Goal: Task Accomplishment & Management: Use online tool/utility

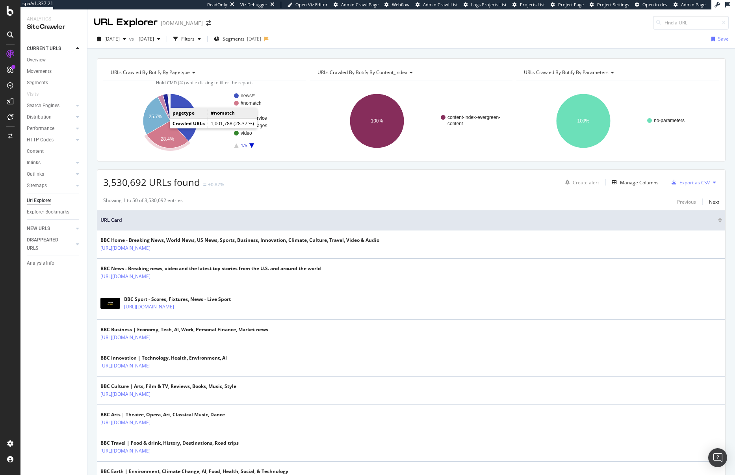
click at [162, 129] on icon "A chart." at bounding box center [168, 134] width 42 height 27
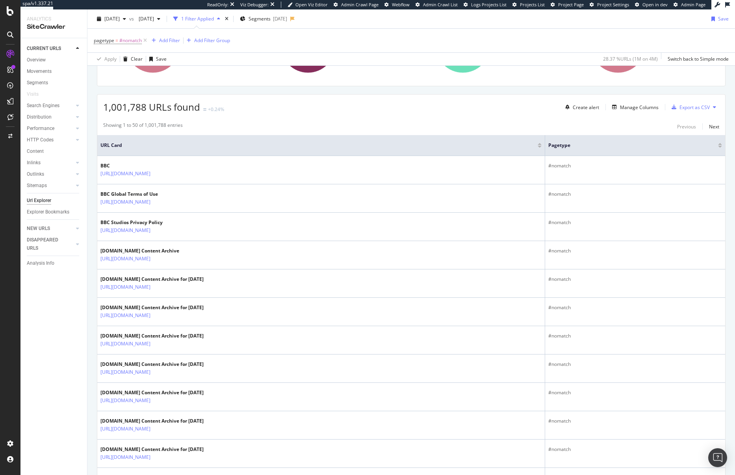
scroll to position [33, 0]
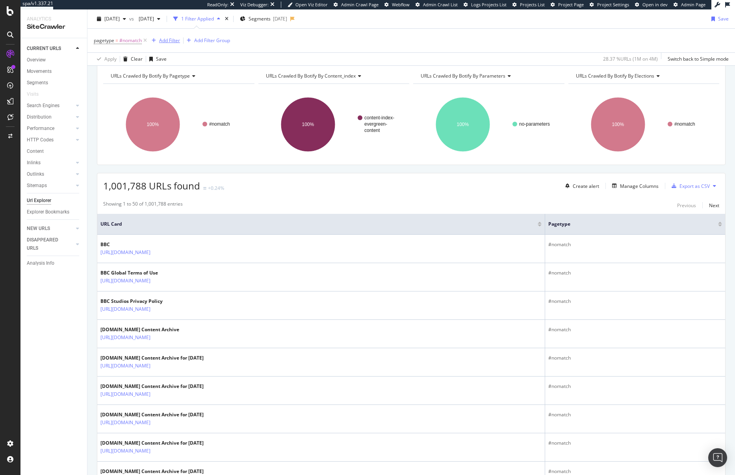
click at [169, 44] on div "Add Filter" at bounding box center [164, 40] width 32 height 9
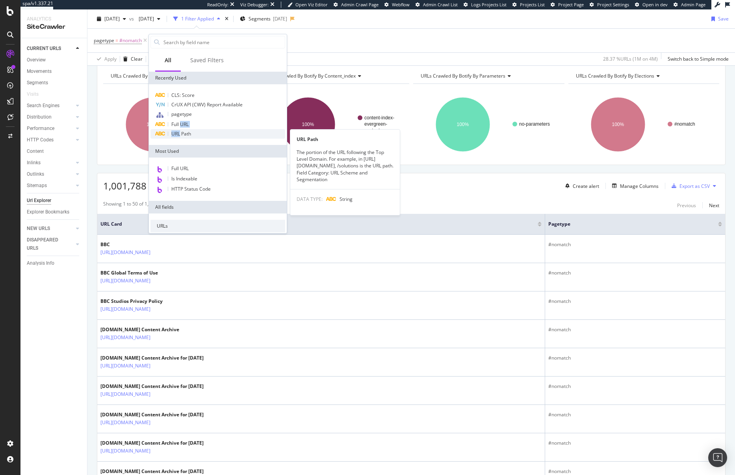
drag, startPoint x: 180, startPoint y: 126, endPoint x: 180, endPoint y: 131, distance: 5.1
click at [180, 131] on div "CLS: Score CrUX API (CWV) Report Available pagetype Full URL URL Path URL Path …" at bounding box center [217, 115] width 135 height 48
click at [180, 131] on span "URL Path" at bounding box center [181, 133] width 20 height 7
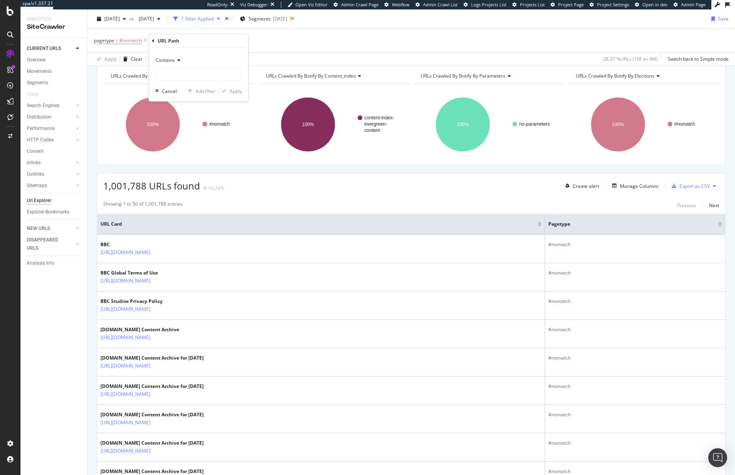
click at [179, 67] on div "Contains" at bounding box center [198, 67] width 87 height 27
click at [179, 74] on input "text" at bounding box center [199, 74] width 86 height 13
type input "/pages/"
click at [230, 93] on div "Apply" at bounding box center [236, 91] width 12 height 7
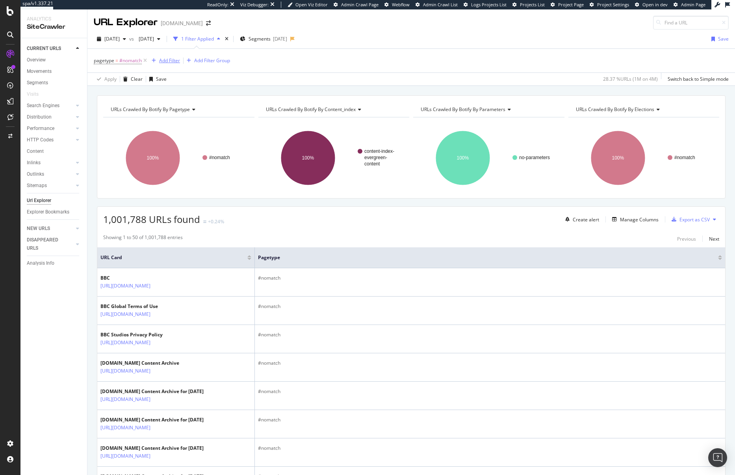
click at [157, 61] on div "button" at bounding box center [153, 60] width 11 height 5
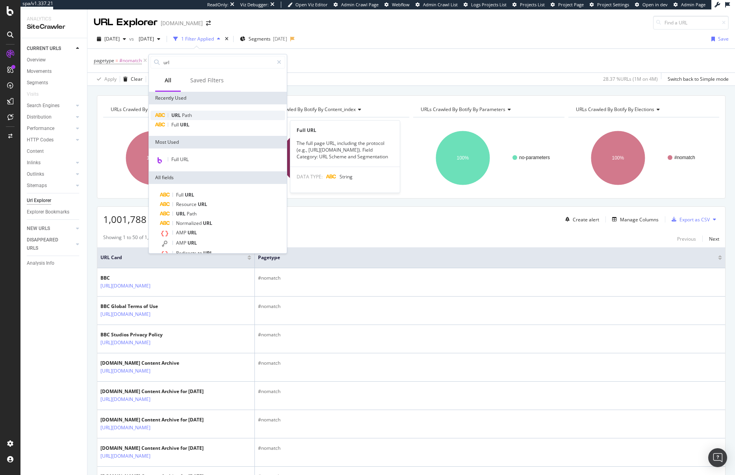
type input "url"
click at [203, 117] on div "URL Path" at bounding box center [217, 115] width 135 height 9
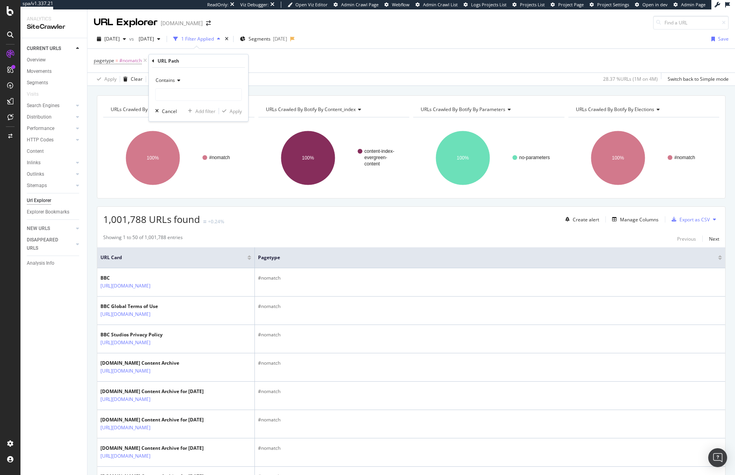
click at [177, 81] on icon at bounding box center [178, 80] width 6 height 5
click at [195, 170] on div "Doesn't contain" at bounding box center [199, 168] width 84 height 10
click at [182, 93] on input "text" at bounding box center [199, 94] width 86 height 13
type input "/pages/"
click at [233, 113] on div "Apply" at bounding box center [236, 111] width 12 height 7
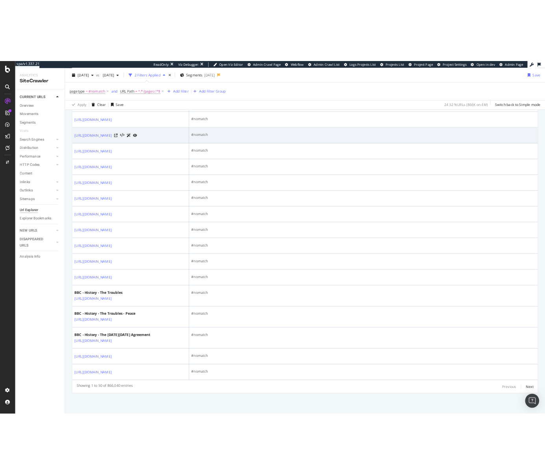
scroll to position [1146, 0]
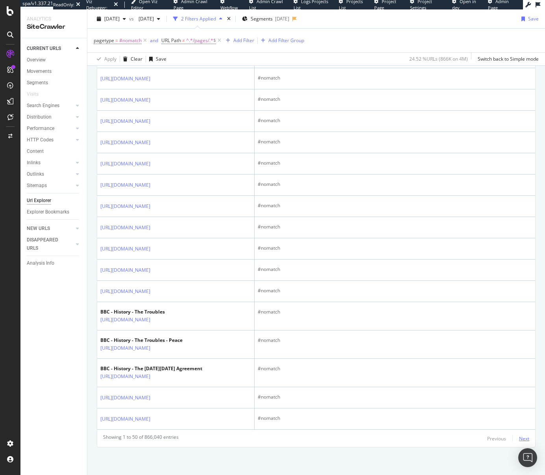
click at [526, 438] on div "Next" at bounding box center [524, 438] width 10 height 7
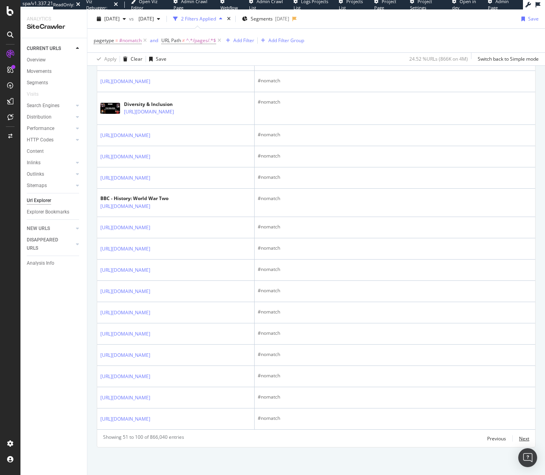
scroll to position [1098, 0]
click at [520, 437] on div "Next" at bounding box center [524, 438] width 10 height 7
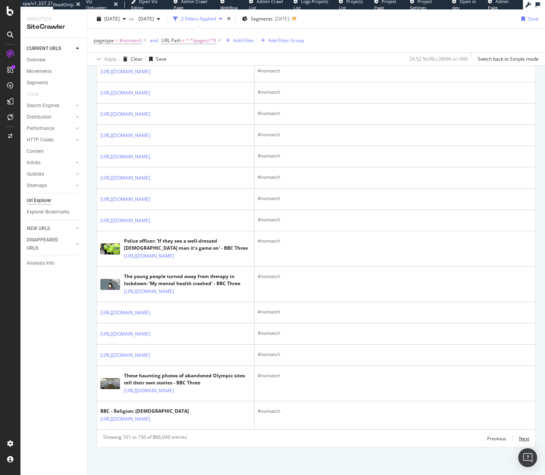
scroll to position [1319, 0]
